Goal: Task Accomplishment & Management: Manage account settings

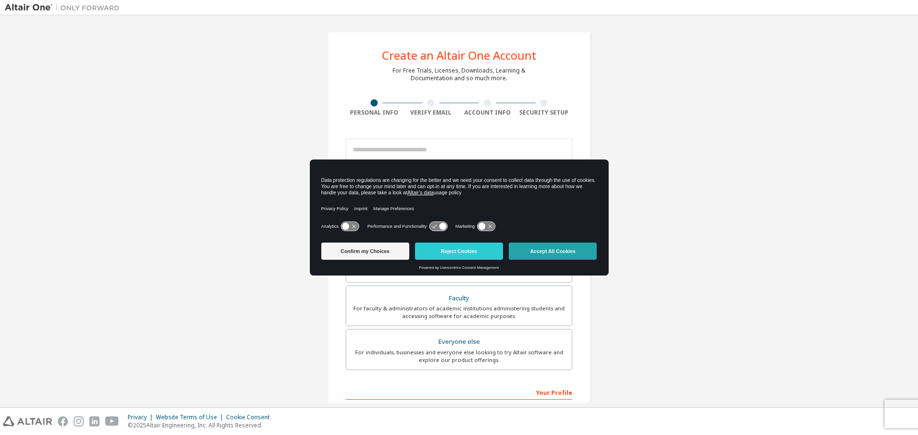
click at [542, 247] on button "Accept All Cookies" at bounding box center [552, 251] width 88 height 17
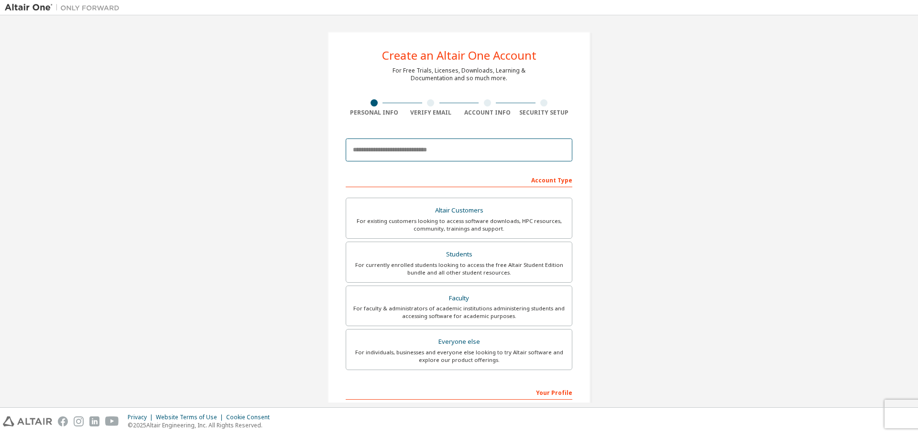
click at [427, 153] on input "email" at bounding box center [459, 150] width 227 height 23
type input "**********"
type input "*"
click at [466, 149] on input "**********" at bounding box center [459, 150] width 227 height 23
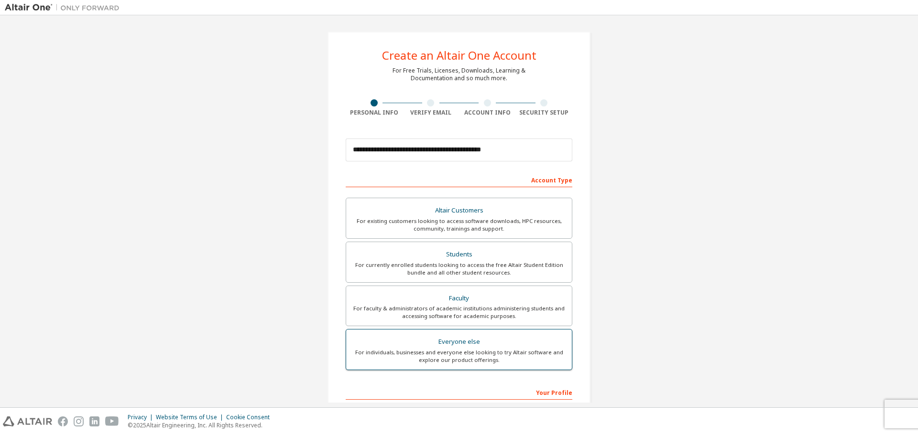
click at [473, 344] on div "Everyone else" at bounding box center [459, 341] width 214 height 13
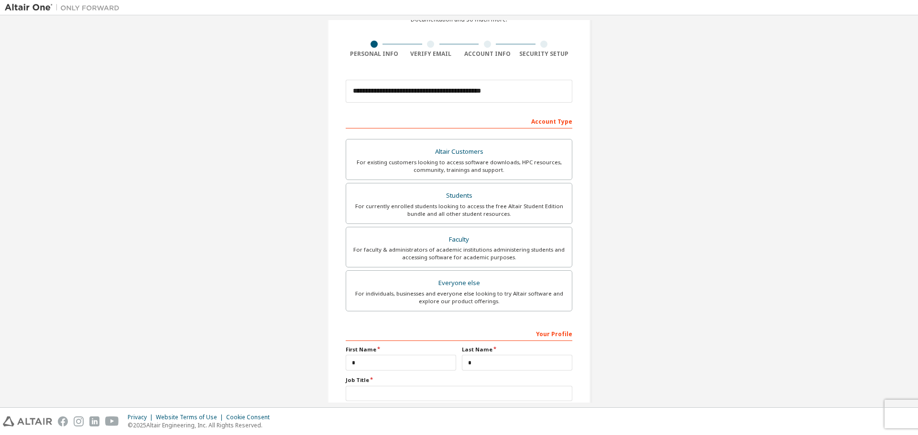
scroll to position [123, 0]
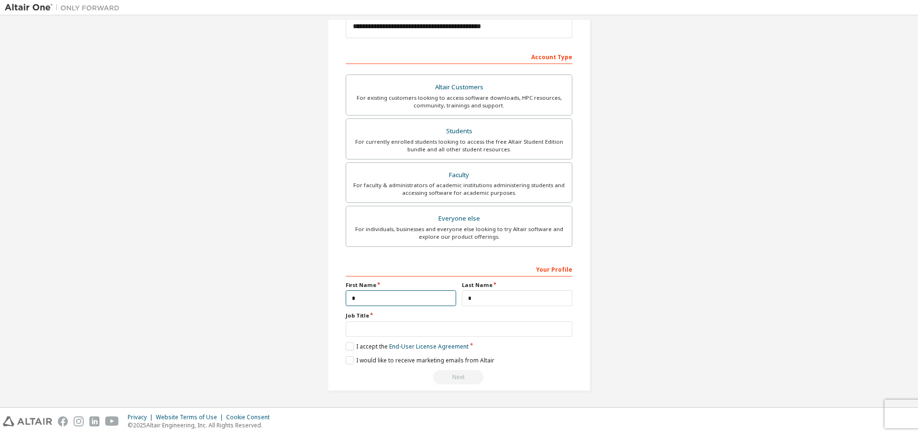
click at [410, 301] on input "*" at bounding box center [401, 299] width 110 height 16
click at [415, 296] on input "*" at bounding box center [401, 299] width 110 height 16
type input "*"
type input "*****"
click at [468, 301] on input "*" at bounding box center [517, 299] width 110 height 16
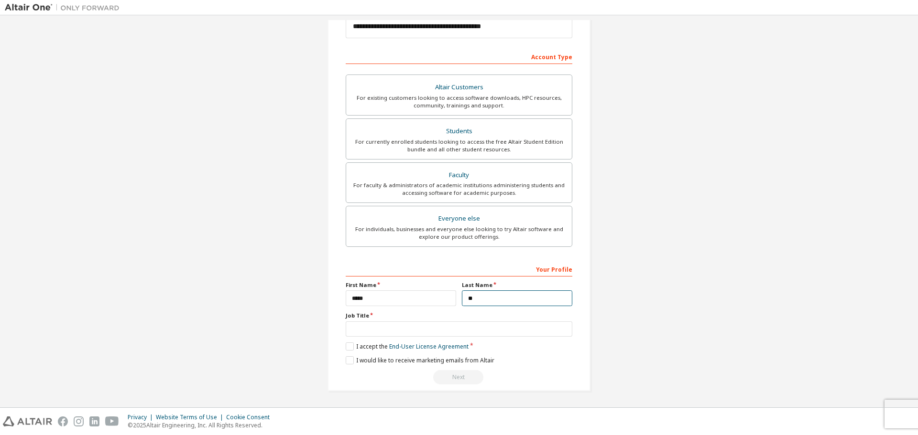
type input "*"
type input "****"
click at [371, 325] on input "text" at bounding box center [459, 330] width 227 height 16
type input "*******"
click at [346, 350] on label "I accept the End-User License Agreement" at bounding box center [407, 347] width 123 height 8
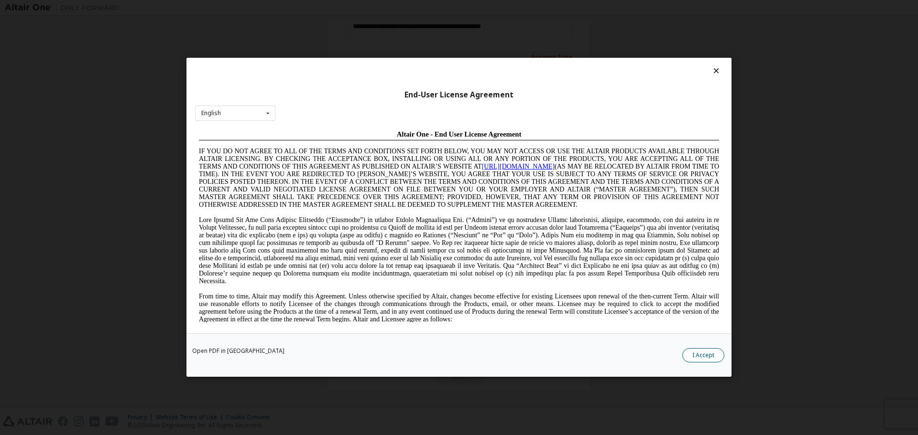
scroll to position [0, 0]
click at [696, 355] on button "I Accept" at bounding box center [703, 356] width 42 height 14
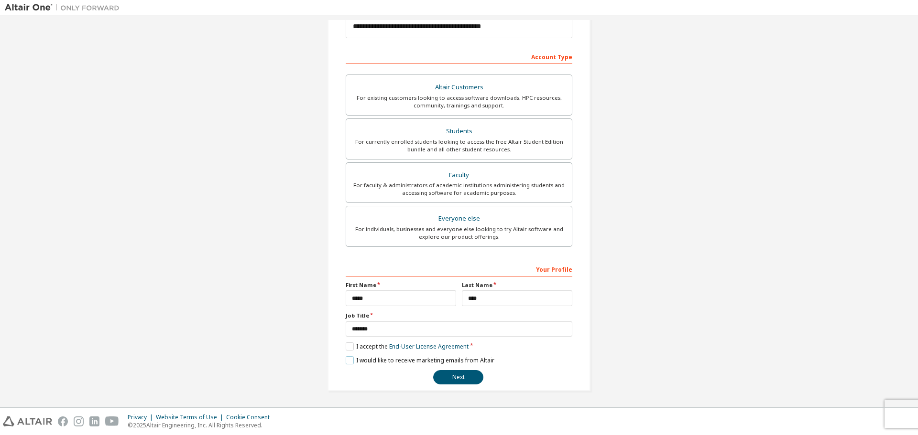
click at [349, 361] on label "I would like to receive marketing emails from Altair" at bounding box center [420, 361] width 149 height 8
click at [472, 380] on button "Next" at bounding box center [458, 377] width 50 height 14
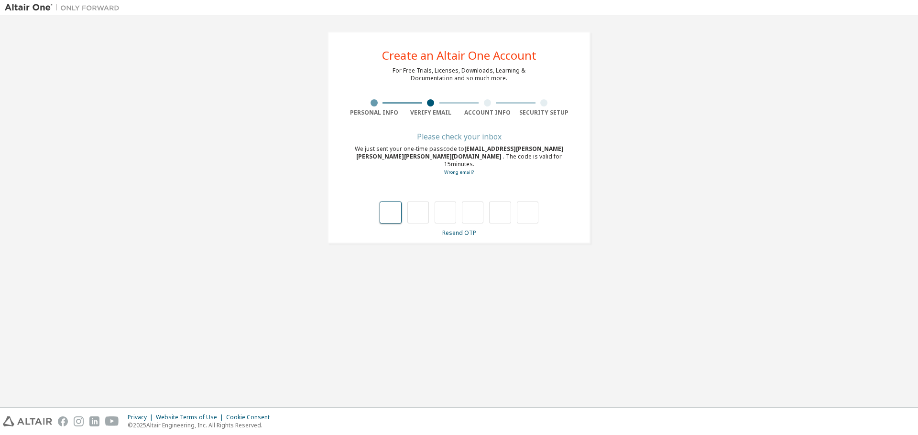
type input "*"
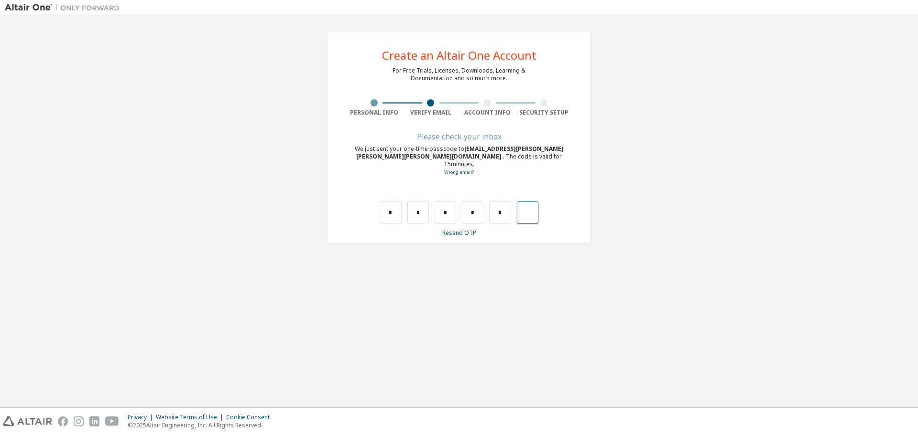
type input "*"
click at [395, 205] on input "text" at bounding box center [390, 213] width 22 height 22
type input "*"
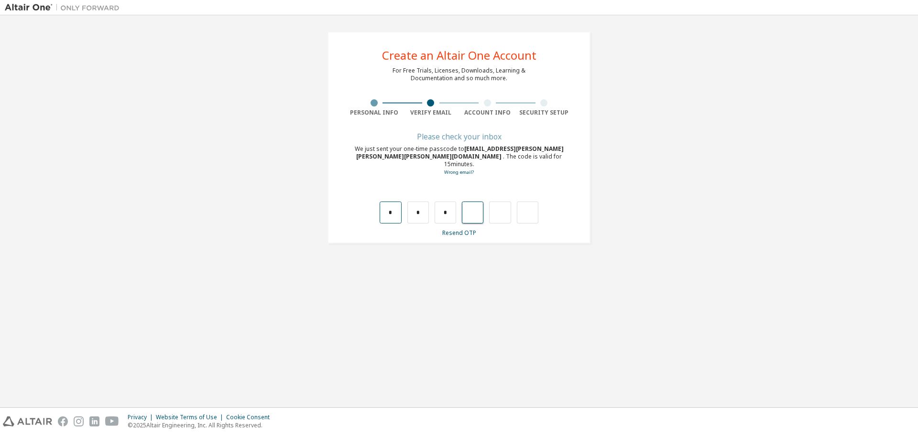
type input "*"
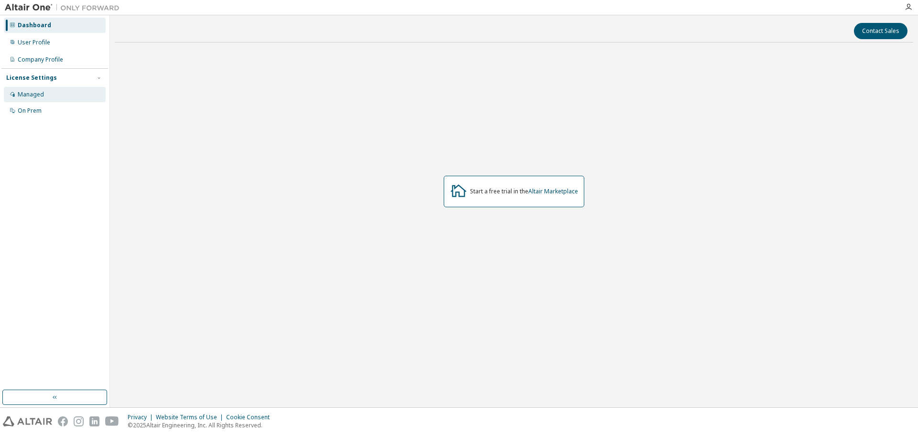
click at [41, 99] on div "Managed" at bounding box center [55, 94] width 102 height 15
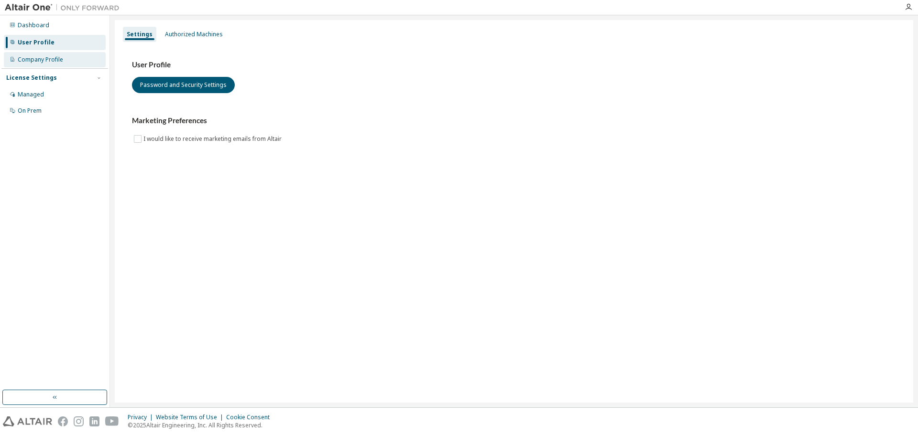
click at [59, 60] on div "Company Profile" at bounding box center [40, 60] width 45 height 8
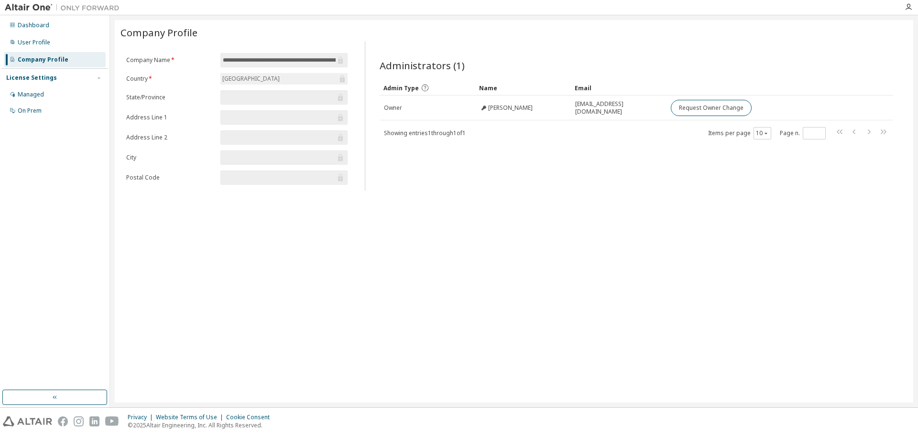
click at [266, 77] on div "Spain" at bounding box center [283, 78] width 127 height 11
click at [281, 59] on input "**********" at bounding box center [279, 60] width 113 height 10
click at [50, 106] on div "On Prem" at bounding box center [55, 110] width 102 height 15
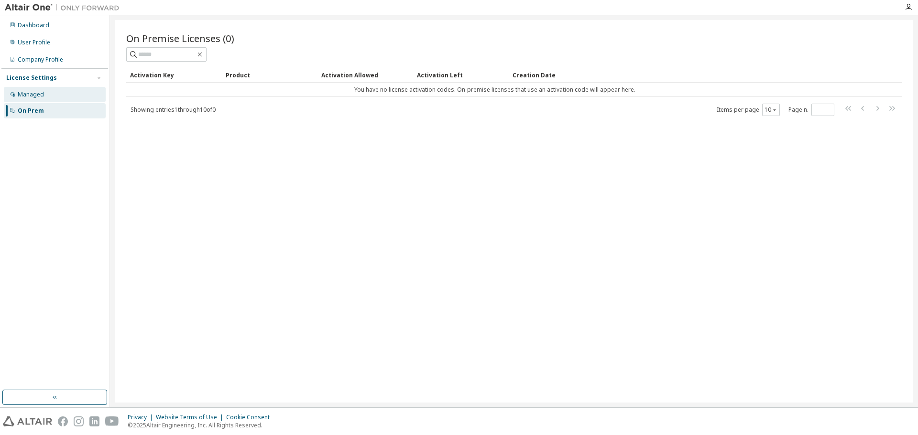
click at [53, 95] on div "Managed" at bounding box center [55, 94] width 102 height 15
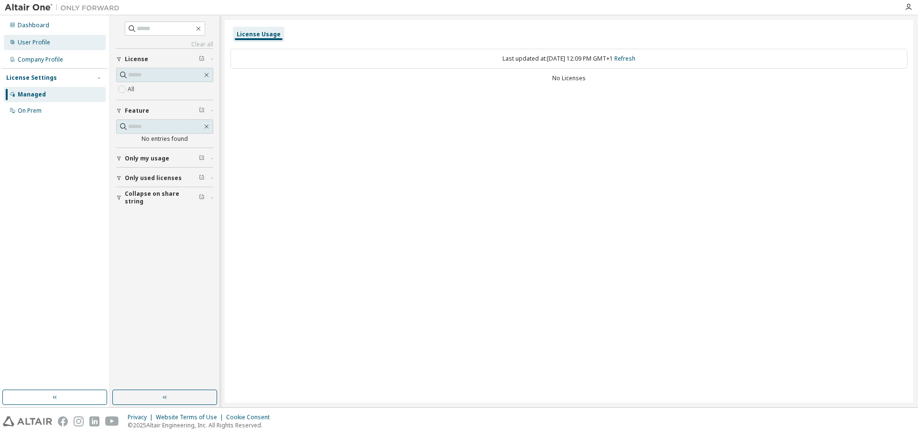
click at [58, 45] on div "User Profile" at bounding box center [55, 42] width 102 height 15
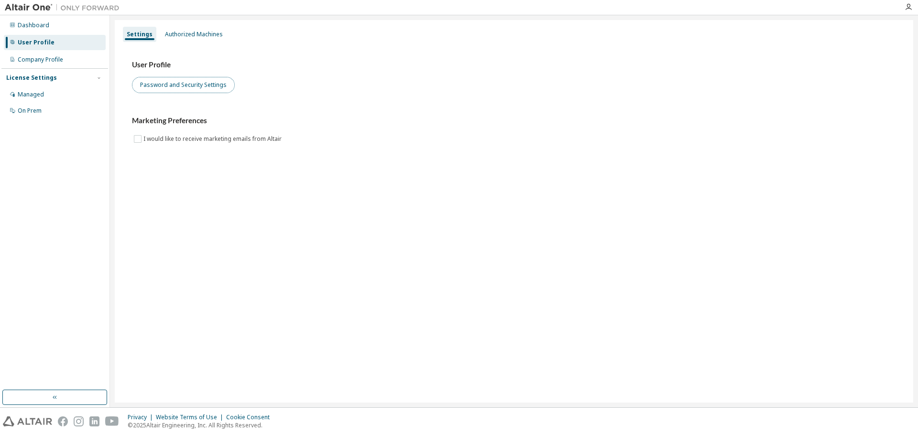
click at [182, 89] on button "Password and Security Settings" at bounding box center [183, 85] width 103 height 16
click at [70, 63] on div "Company Profile" at bounding box center [55, 59] width 102 height 15
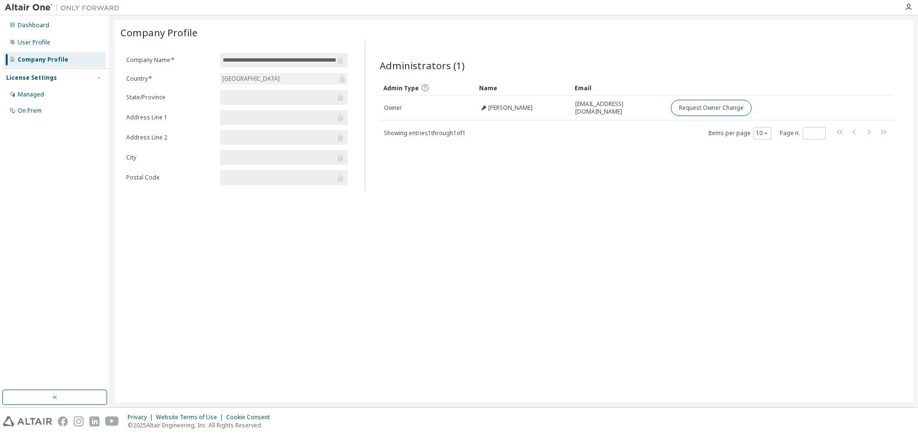
click at [290, 78] on div "[GEOGRAPHIC_DATA]" at bounding box center [283, 78] width 127 height 11
click at [299, 61] on input "**********" at bounding box center [279, 60] width 113 height 10
click at [56, 27] on div "Dashboard" at bounding box center [55, 25] width 102 height 15
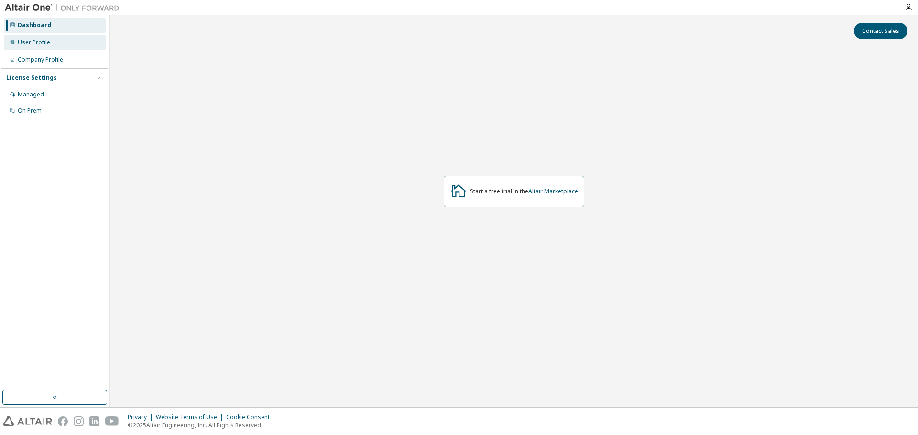
click at [49, 39] on div "User Profile" at bounding box center [55, 42] width 102 height 15
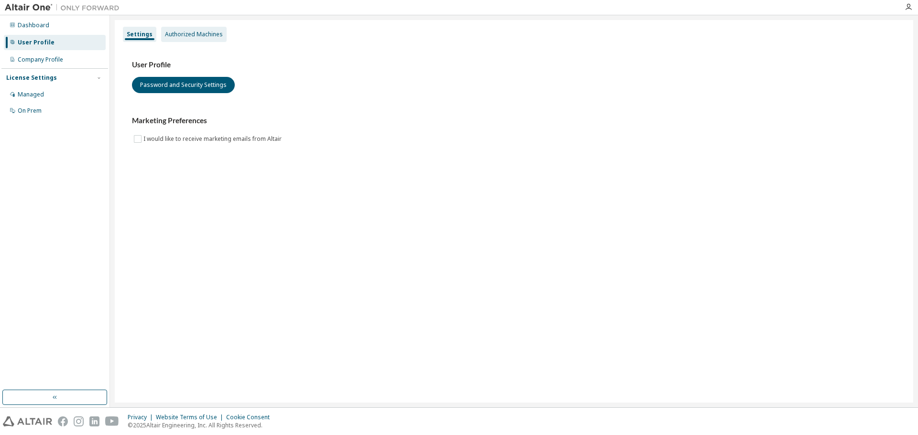
click at [176, 34] on div "Authorized Machines" at bounding box center [194, 35] width 58 height 8
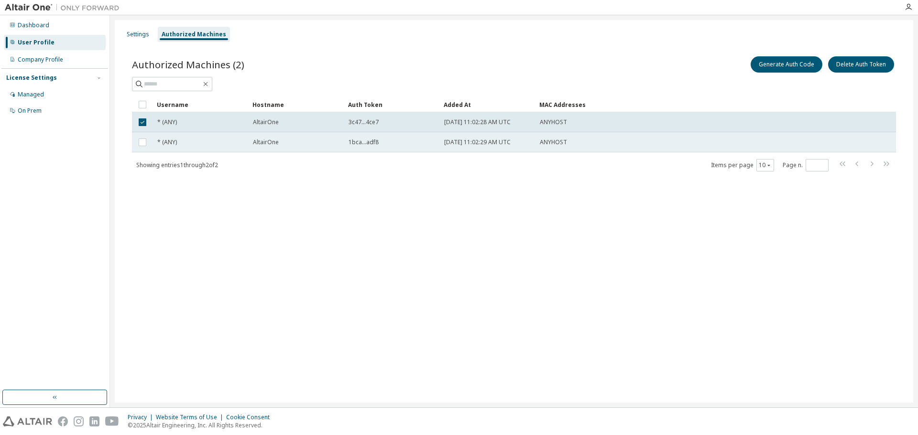
click at [143, 135] on td at bounding box center [142, 142] width 21 height 20
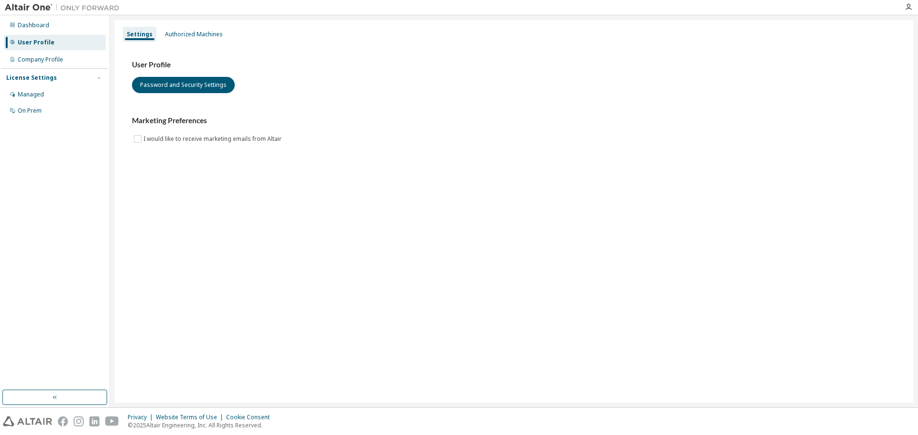
click at [50, 41] on div "User Profile" at bounding box center [36, 43] width 37 height 8
click at [191, 34] on div "Authorized Machines" at bounding box center [194, 35] width 58 height 8
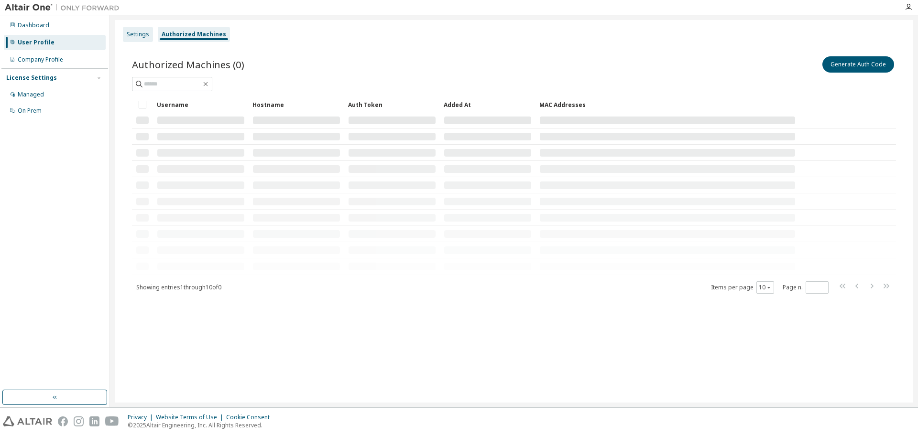
click at [132, 32] on div "Settings" at bounding box center [138, 35] width 22 height 8
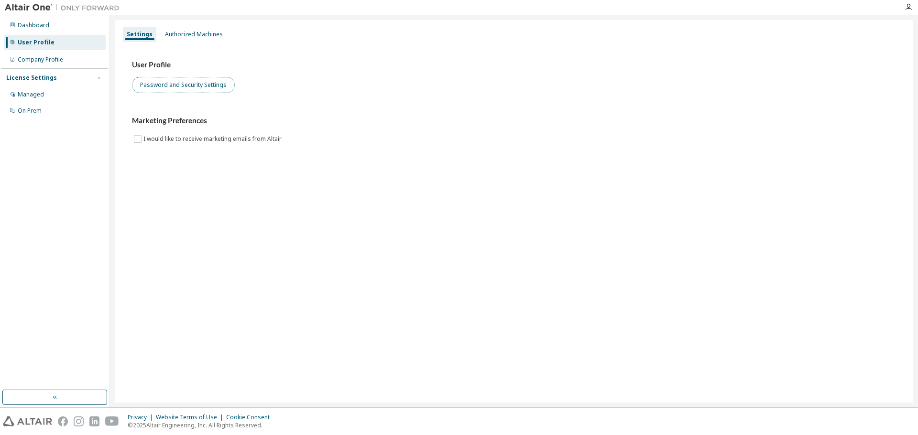
click at [179, 84] on button "Password and Security Settings" at bounding box center [183, 85] width 103 height 16
click at [178, 42] on div "Settings Authorized Machines" at bounding box center [513, 34] width 787 height 17
click at [183, 37] on div "Authorized Machines" at bounding box center [194, 35] width 58 height 8
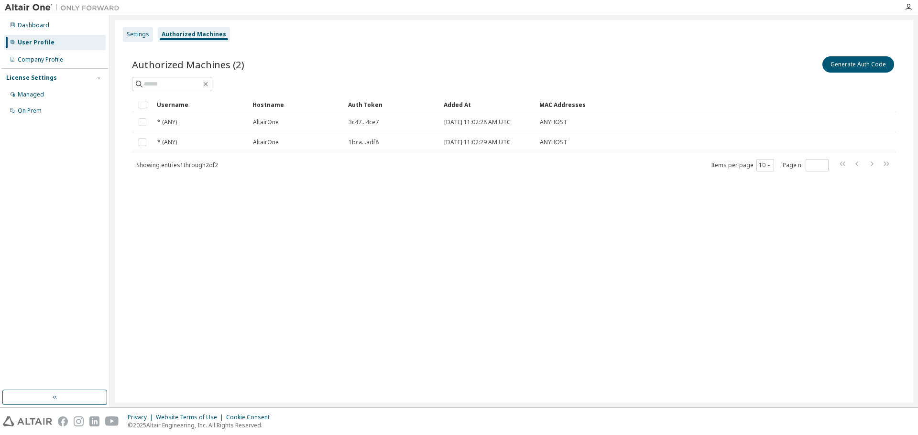
click at [140, 32] on div "Settings" at bounding box center [138, 35] width 22 height 8
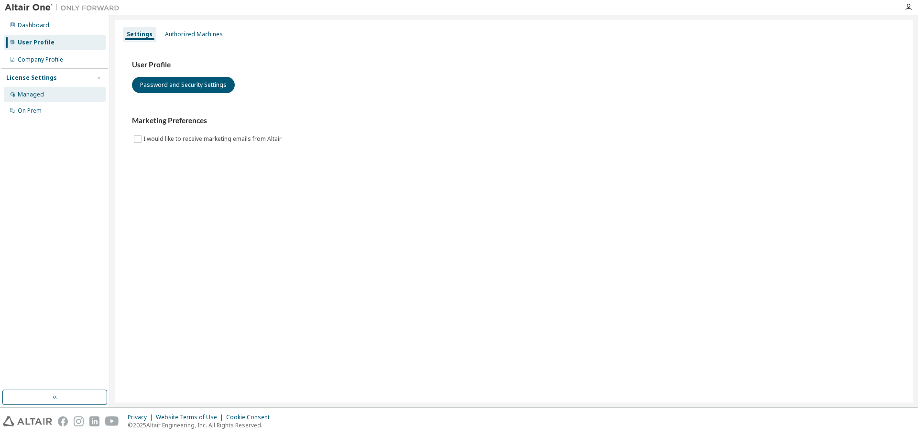
click at [61, 98] on div "Managed" at bounding box center [55, 94] width 102 height 15
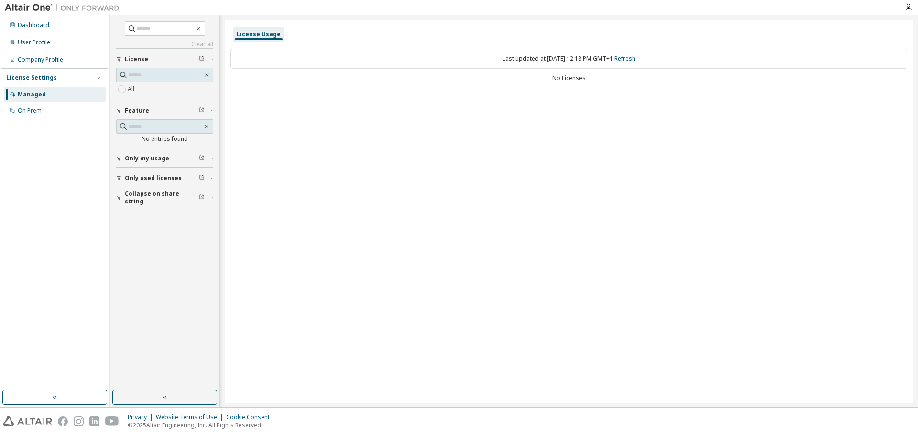
click at [568, 72] on div "Last updated at: Mon 2025-10-06 12:18 PM GMT+1 Refresh No Licenses" at bounding box center [568, 66] width 677 height 47
click at [572, 57] on div "Last updated at: Mon 2025-10-06 12:18 PM GMT+1 Refresh" at bounding box center [568, 59] width 677 height 20
click at [651, 59] on div "Last updated at: Mon 2025-10-06 12:18 PM GMT+1 Refresh" at bounding box center [568, 59] width 677 height 20
click at [40, 57] on div "Company Profile" at bounding box center [40, 60] width 45 height 8
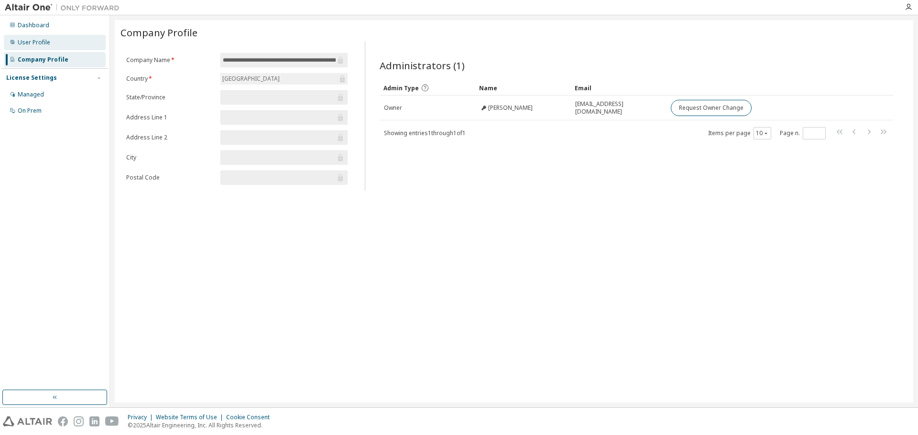
click at [71, 41] on div "User Profile" at bounding box center [55, 42] width 102 height 15
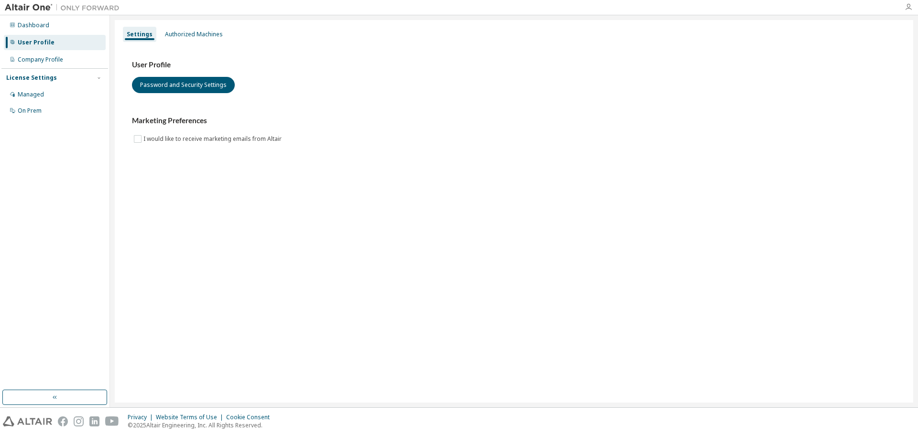
click at [909, 8] on icon "button" at bounding box center [908, 7] width 8 height 8
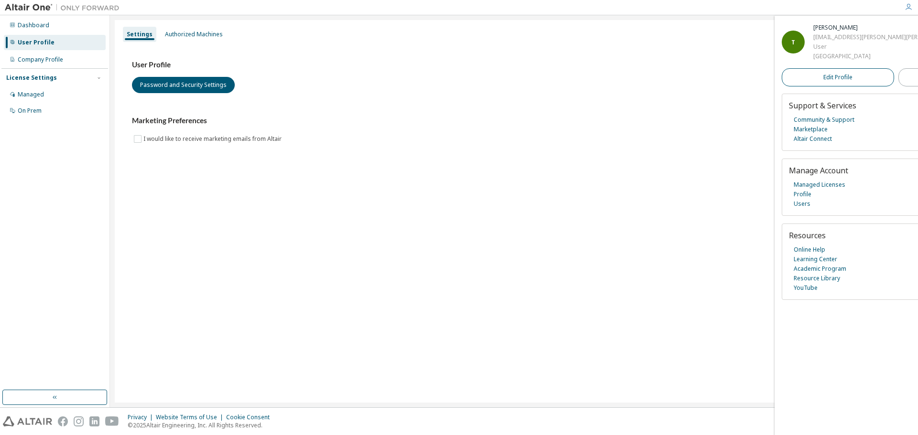
click at [813, 87] on link "Edit Profile" at bounding box center [837, 77] width 112 height 18
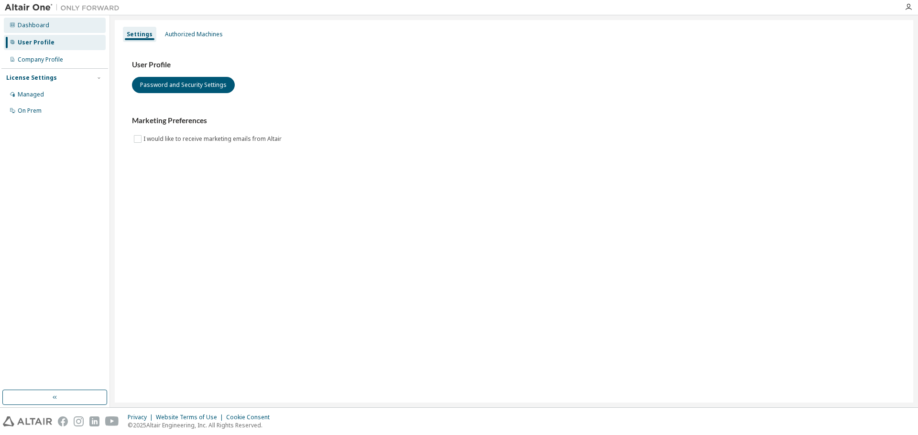
click at [60, 28] on div "Dashboard" at bounding box center [55, 25] width 102 height 15
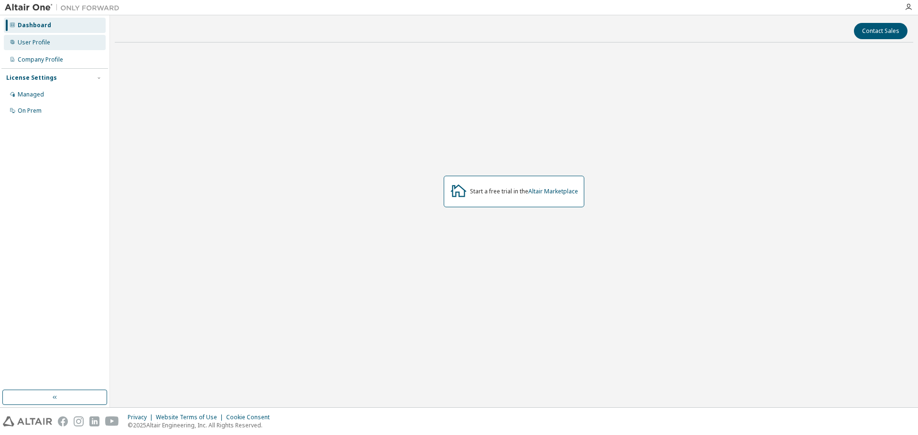
click at [51, 41] on div "User Profile" at bounding box center [55, 42] width 102 height 15
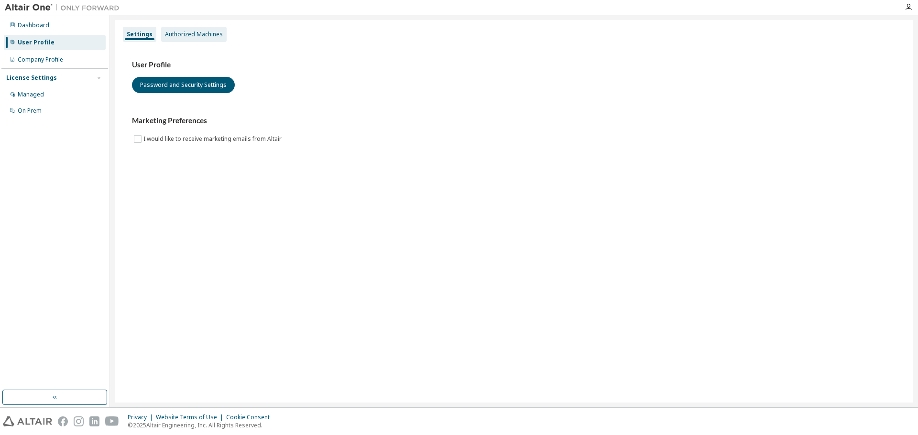
click at [183, 33] on div "Authorized Machines" at bounding box center [194, 35] width 58 height 8
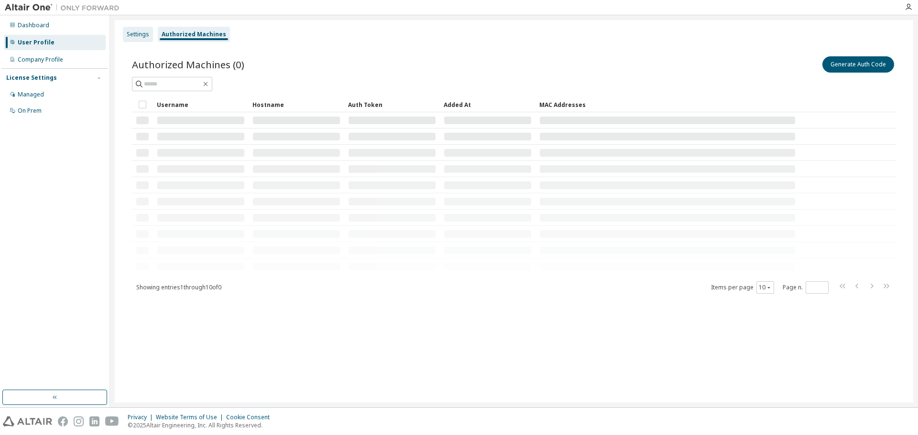
click at [131, 29] on div "Settings" at bounding box center [138, 34] width 30 height 15
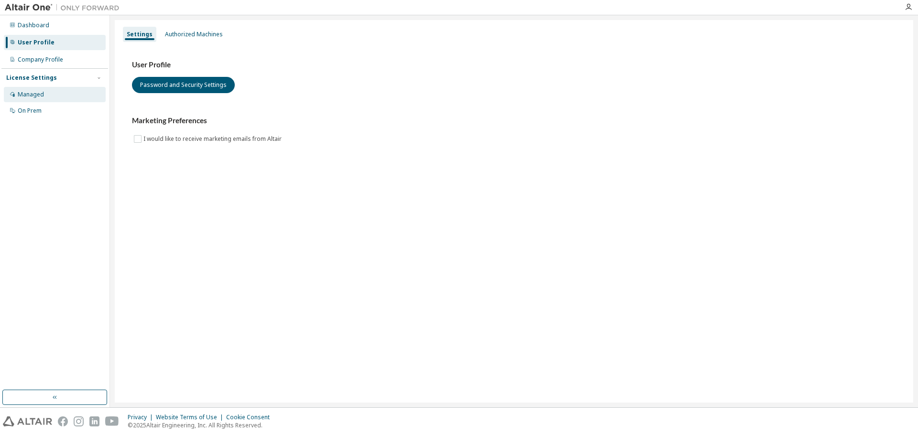
click at [49, 95] on div "Managed" at bounding box center [55, 94] width 102 height 15
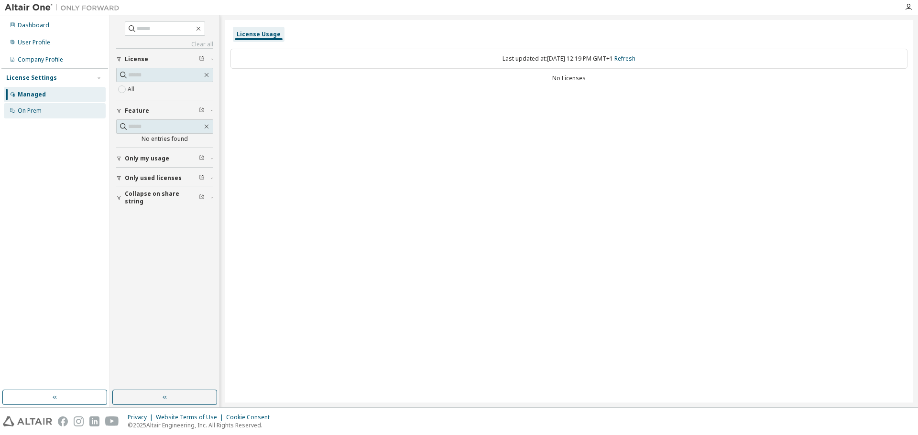
click at [45, 110] on div "On Prem" at bounding box center [55, 110] width 102 height 15
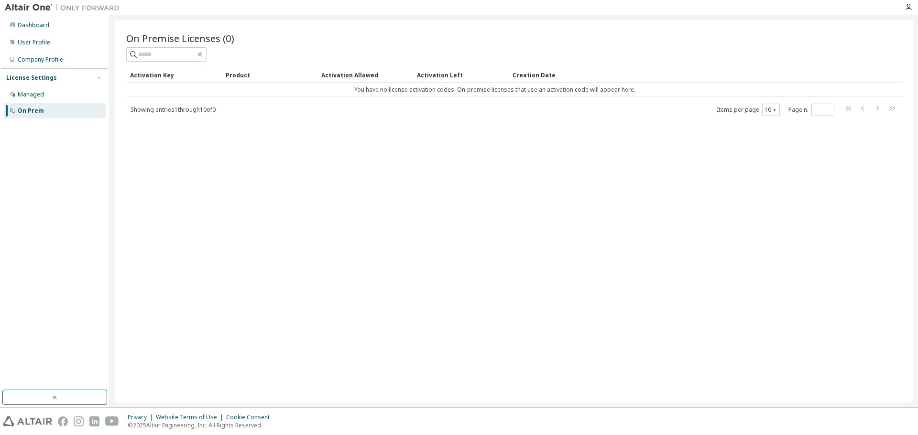
click at [141, 82] on div "Activation Key" at bounding box center [174, 74] width 88 height 15
click at [74, 93] on div "Managed" at bounding box center [55, 94] width 102 height 15
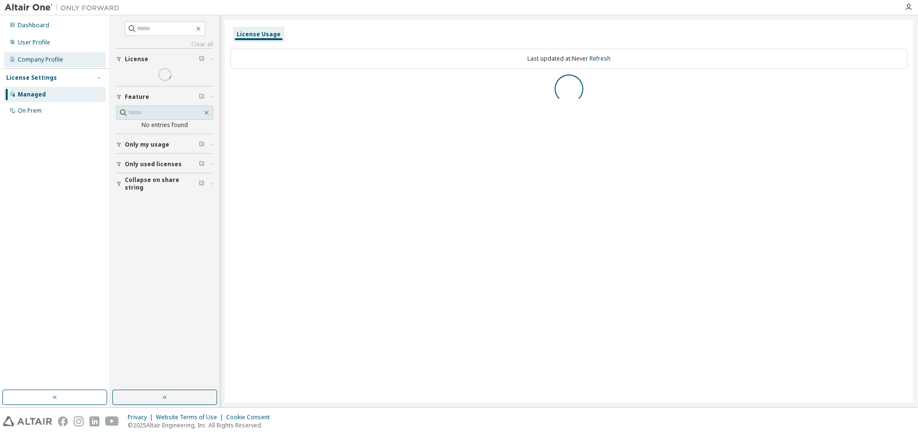
click at [61, 58] on div "Company Profile" at bounding box center [40, 60] width 45 height 8
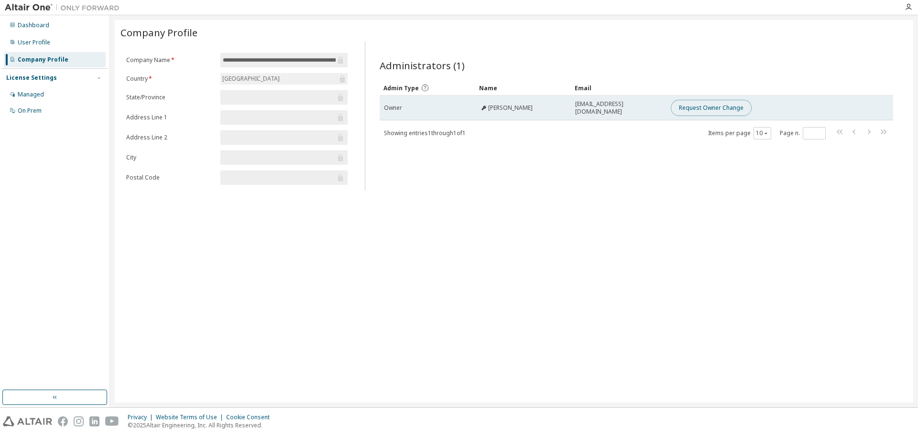
click at [694, 108] on button "Request Owner Change" at bounding box center [711, 108] width 81 height 16
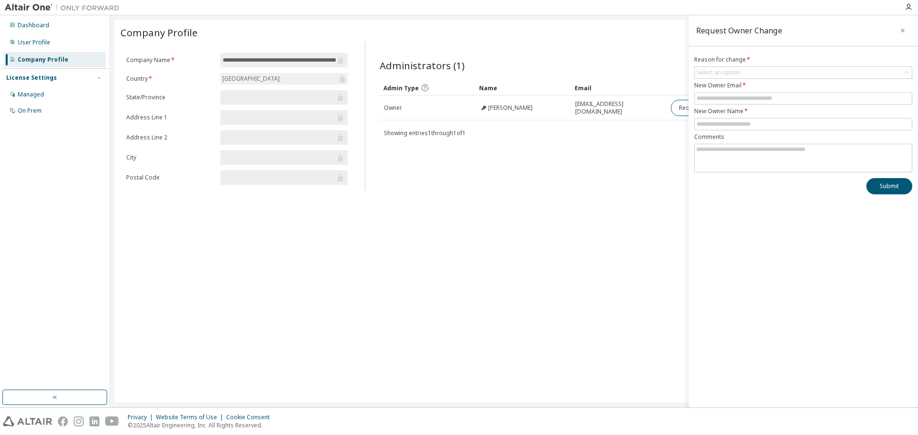
click at [904, 32] on icon "button" at bounding box center [902, 31] width 7 height 8
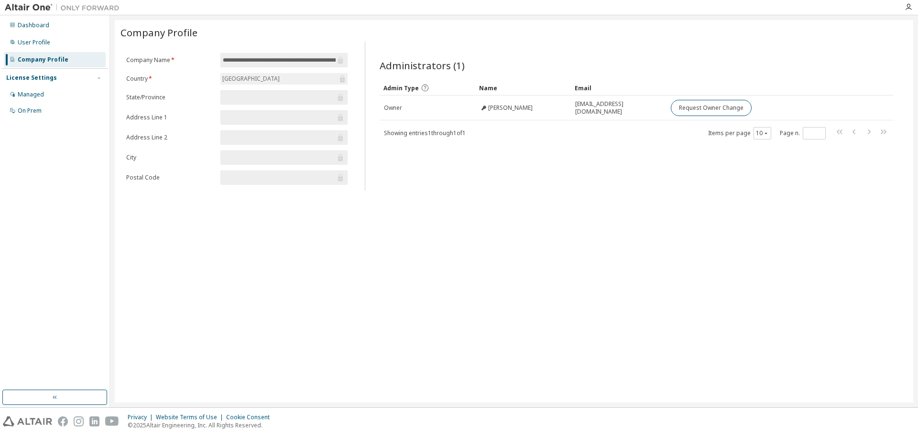
click at [267, 54] on span "**********" at bounding box center [283, 60] width 127 height 14
click at [266, 58] on input "**********" at bounding box center [279, 60] width 113 height 10
click at [238, 84] on div "[GEOGRAPHIC_DATA]" at bounding box center [251, 79] width 60 height 11
click at [234, 103] on span at bounding box center [283, 97] width 127 height 14
click at [241, 166] on form "**********" at bounding box center [236, 119] width 221 height 132
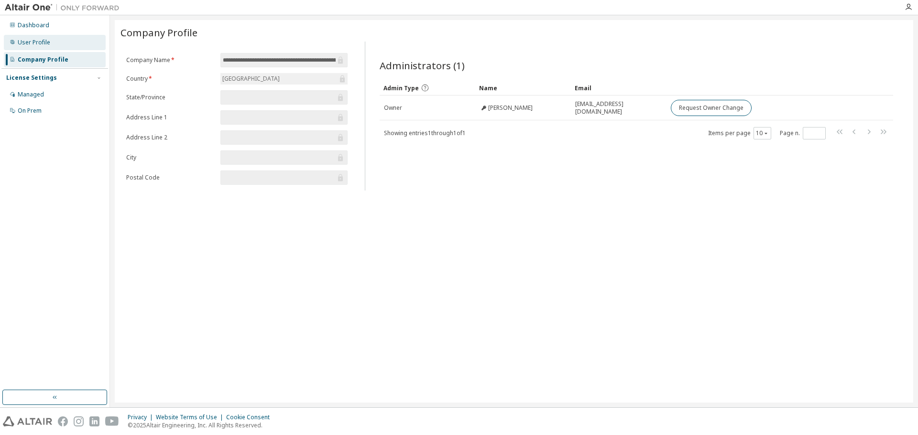
click at [37, 35] on div "User Profile" at bounding box center [55, 42] width 102 height 15
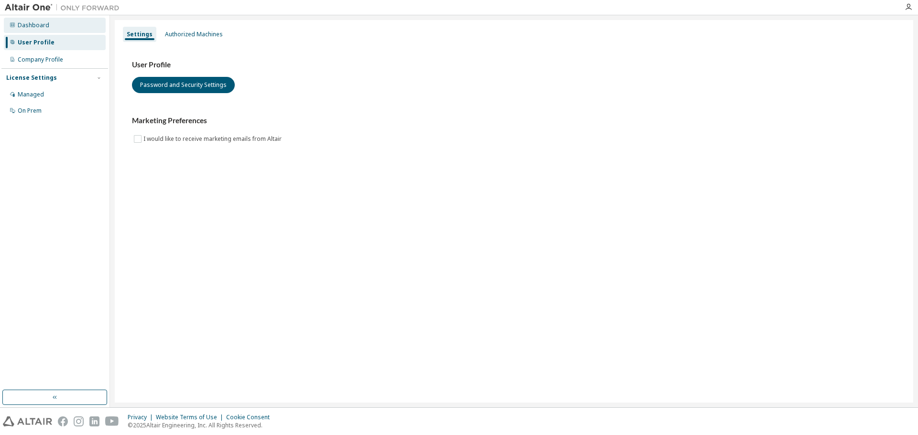
click at [41, 27] on div "Dashboard" at bounding box center [34, 26] width 32 height 8
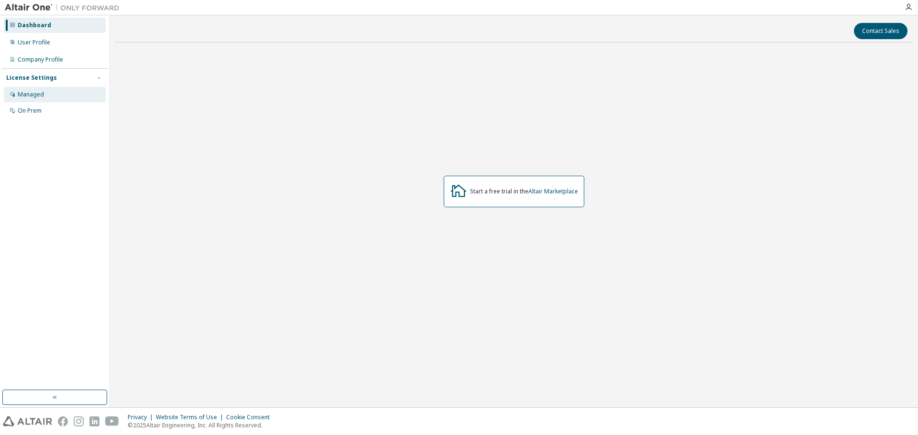
click at [45, 88] on div "Managed" at bounding box center [55, 94] width 102 height 15
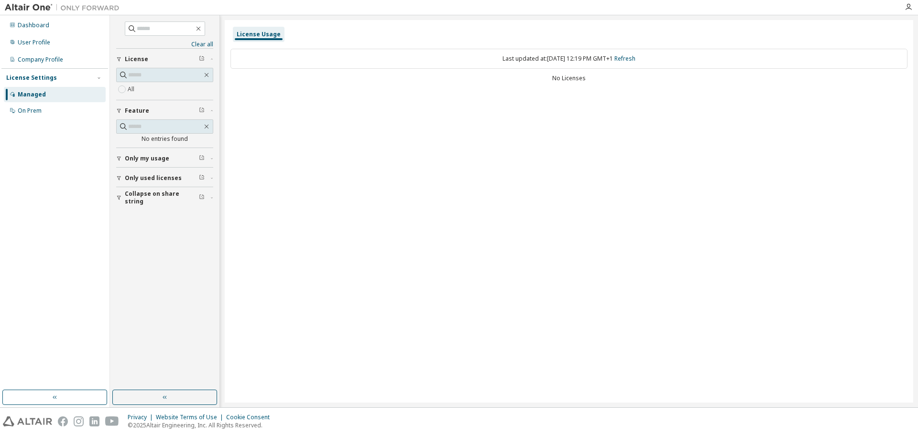
click at [283, 102] on div "License Usage Last updated at: Mon 2025-10-06 12:19 PM GMT+1 Refresh No Licenses" at bounding box center [569, 211] width 688 height 383
click at [166, 175] on span "Only used licenses" at bounding box center [153, 178] width 57 height 8
click at [169, 163] on button "Only my usage" at bounding box center [164, 158] width 97 height 21
click at [57, 57] on div "Company Profile" at bounding box center [40, 60] width 45 height 8
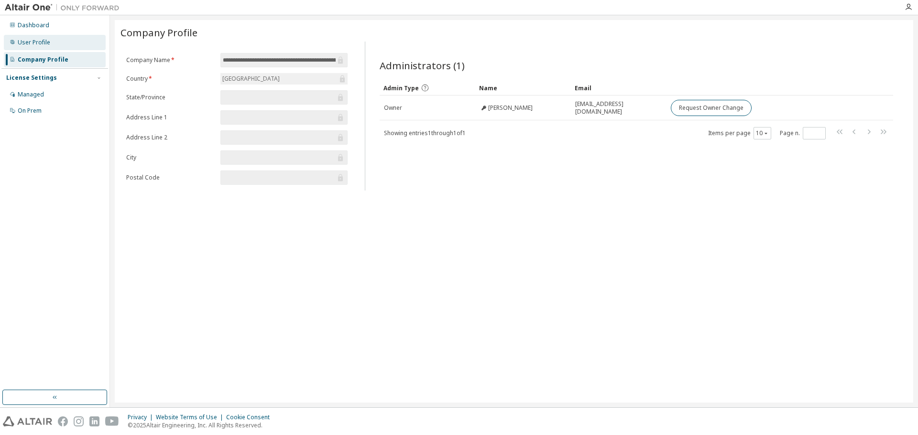
click at [58, 41] on div "User Profile" at bounding box center [55, 42] width 102 height 15
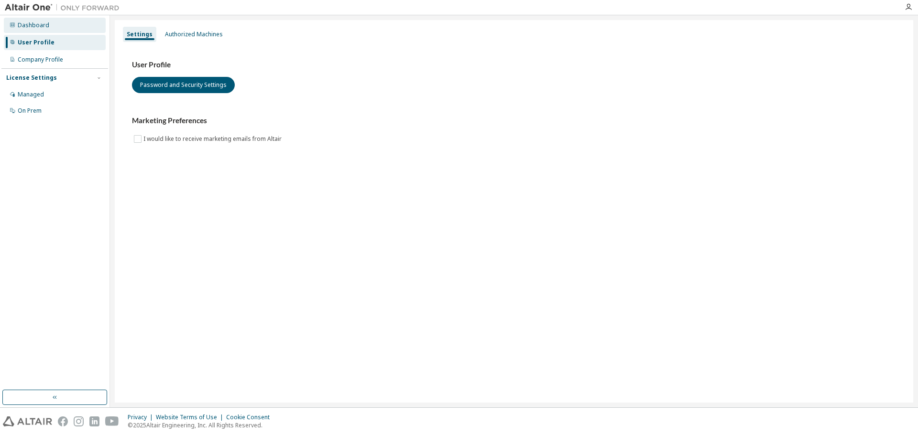
click at [55, 25] on div "Dashboard" at bounding box center [55, 25] width 102 height 15
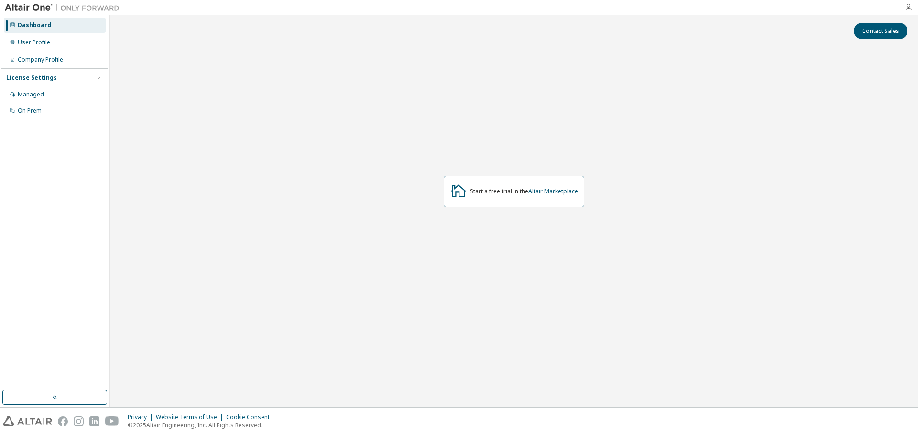
click at [909, 3] on icon "button" at bounding box center [908, 7] width 8 height 8
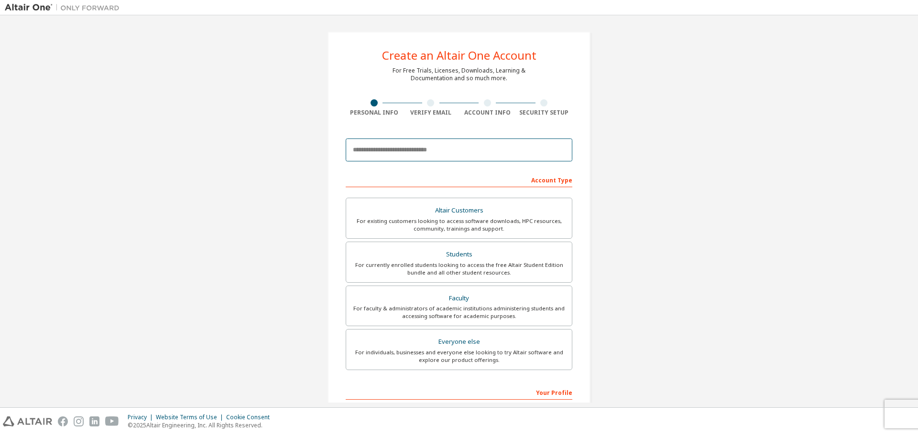
click at [471, 142] on input "email" at bounding box center [459, 150] width 227 height 23
type input "**********"
type input "*"
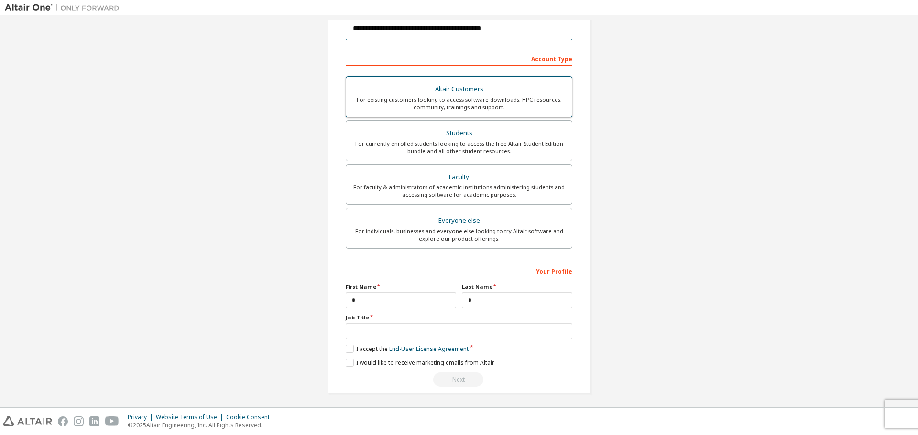
scroll to position [154, 0]
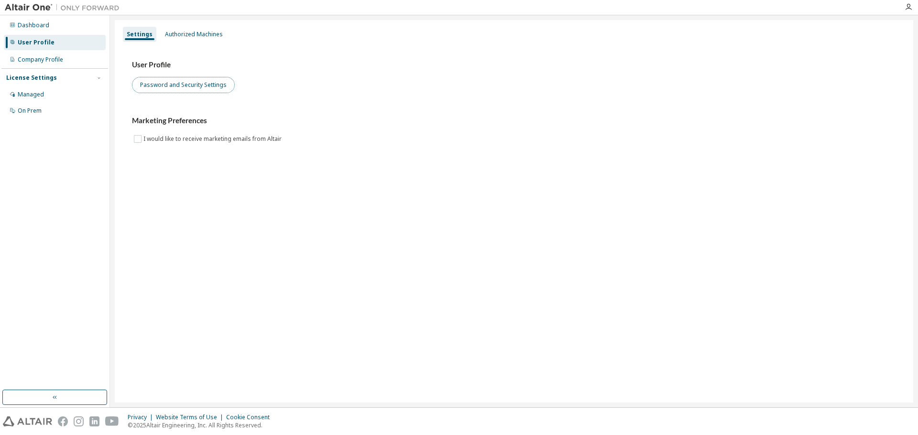
click at [152, 84] on button "Password and Security Settings" at bounding box center [183, 85] width 103 height 16
click at [51, 64] on div "Company Profile" at bounding box center [55, 59] width 102 height 15
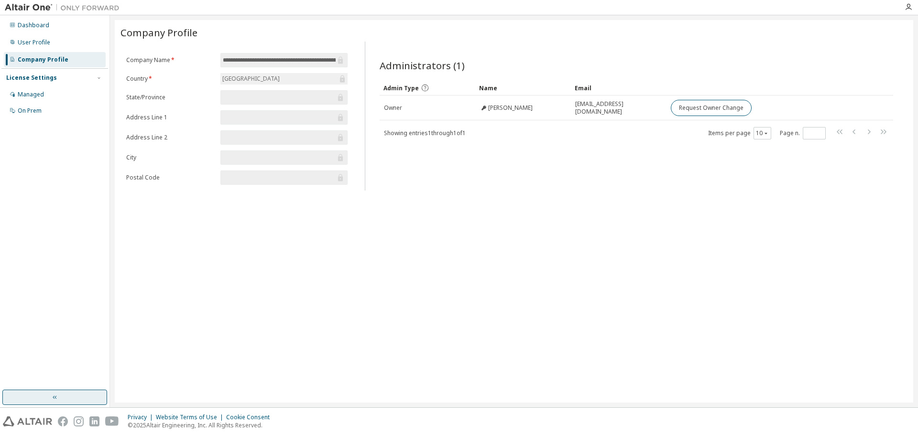
click at [70, 400] on button "button" at bounding box center [54, 397] width 105 height 15
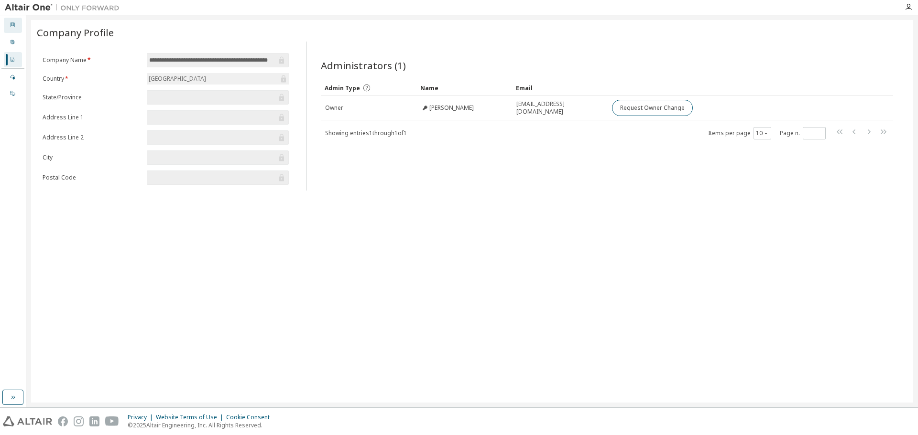
click at [16, 27] on div "Dashboard" at bounding box center [13, 25] width 18 height 15
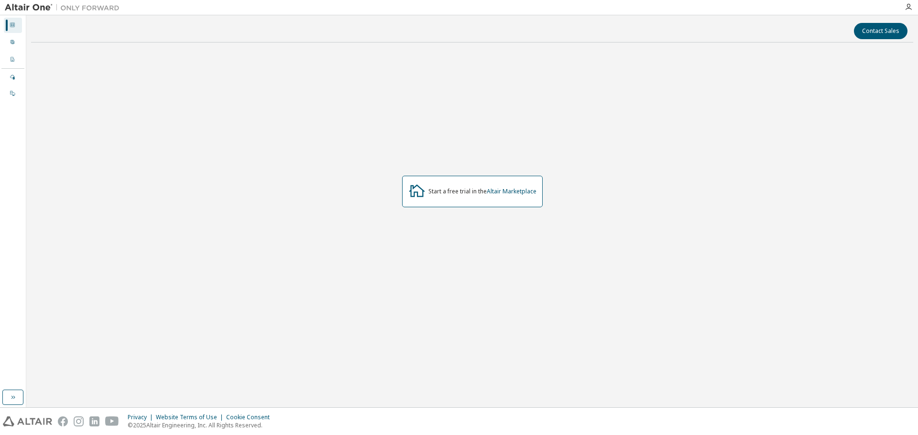
click at [917, 0] on div at bounding box center [907, 7] width 19 height 14
click at [914, 5] on div at bounding box center [907, 7] width 19 height 8
click at [911, 9] on icon "button" at bounding box center [908, 7] width 8 height 8
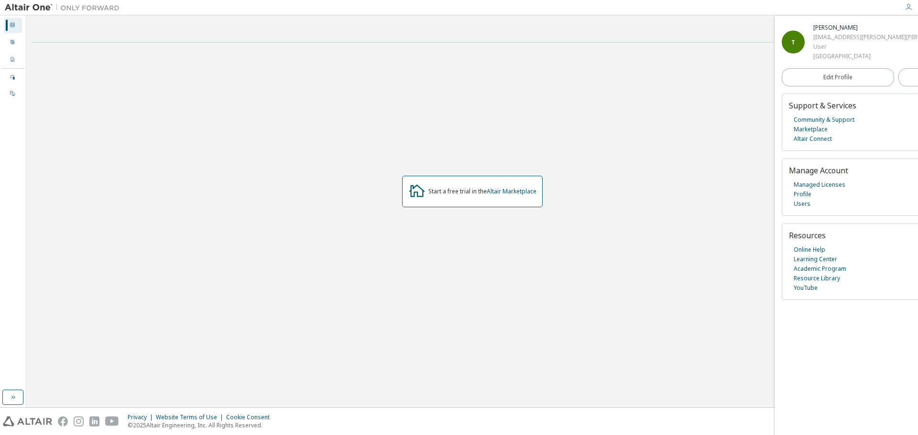
drag, startPoint x: 788, startPoint y: 38, endPoint x: 793, endPoint y: 32, distance: 8.1
click at [793, 38] on span "T" at bounding box center [793, 42] width 4 height 8
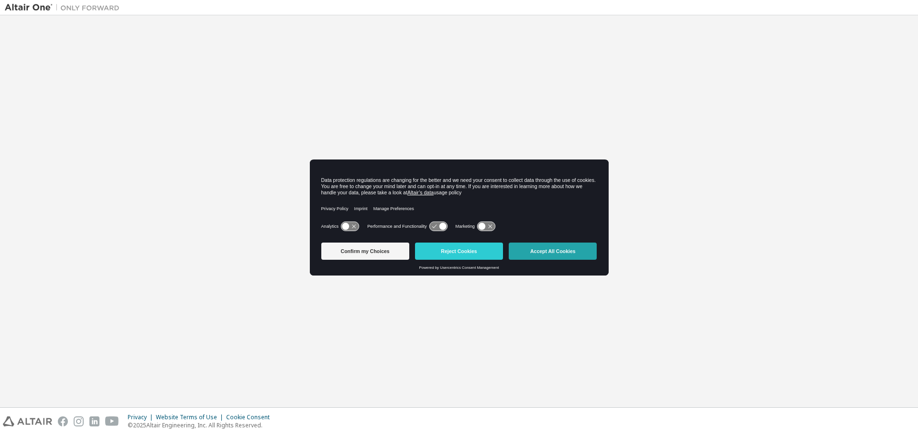
click at [535, 248] on button "Accept All Cookies" at bounding box center [552, 251] width 88 height 17
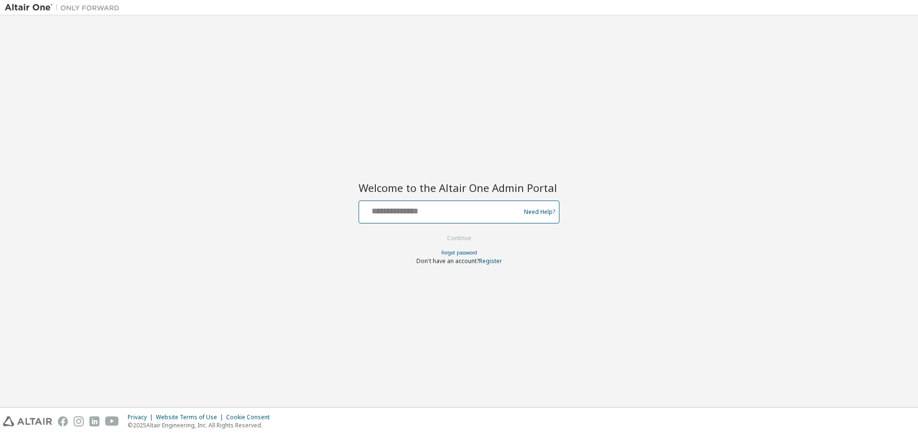
click at [462, 208] on input "text" at bounding box center [441, 210] width 156 height 14
type input "**********"
click at [477, 243] on button "Continue" at bounding box center [459, 238] width 44 height 14
